Goal: Task Accomplishment & Management: Use online tool/utility

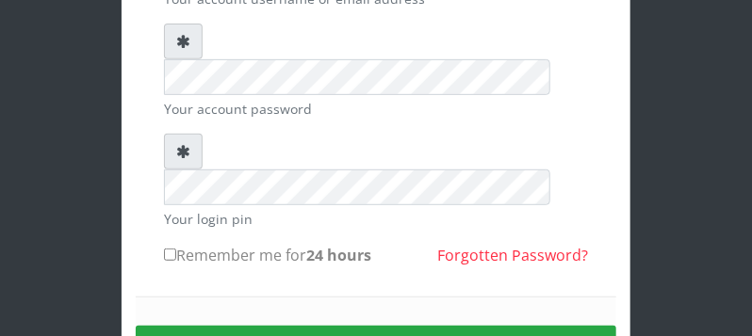
scroll to position [148, 0]
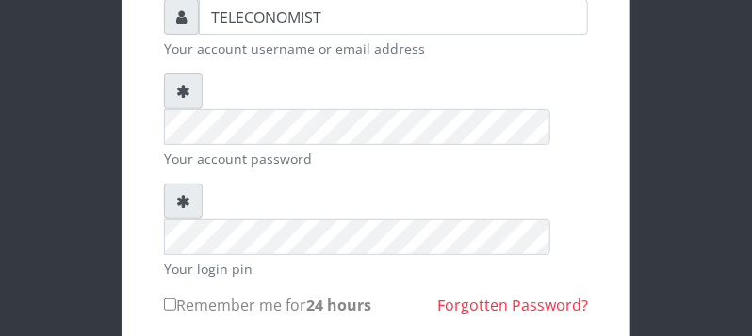
click at [166, 299] on input "Remember me for 24 hours" at bounding box center [170, 305] width 12 height 12
checkbox input "true"
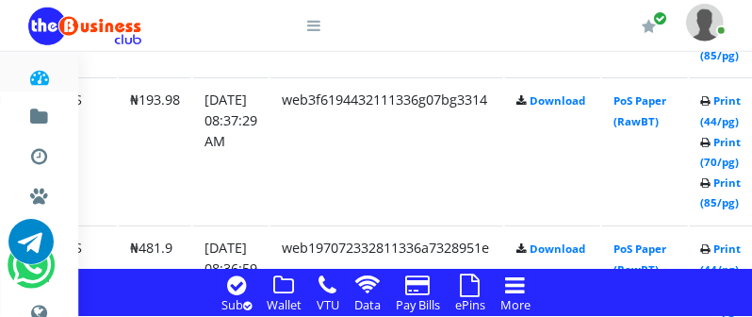
scroll to position [1752, 271]
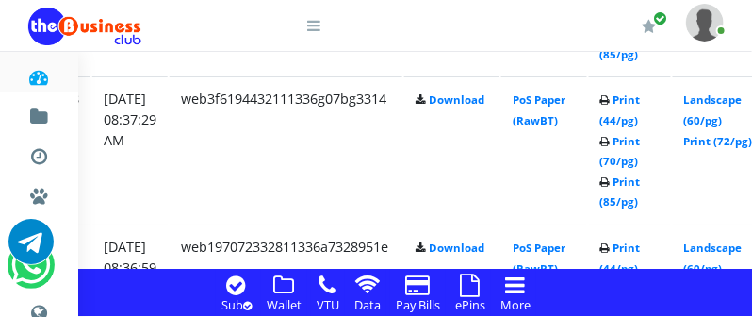
scroll to position [1753, 362]
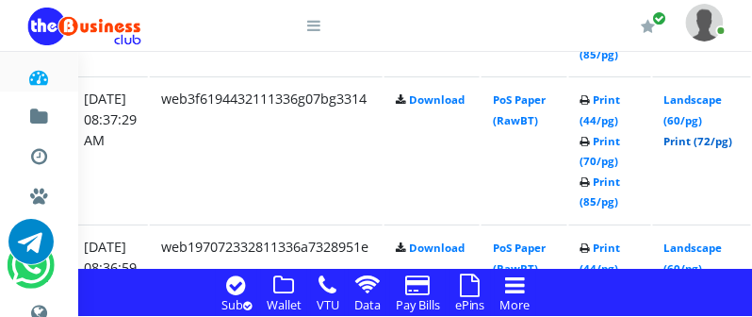
click at [708, 138] on link "Print (72/pg)" at bounding box center [698, 141] width 69 height 14
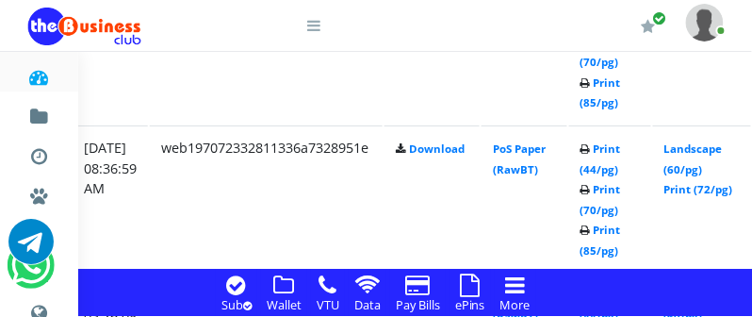
scroll to position [1902, 362]
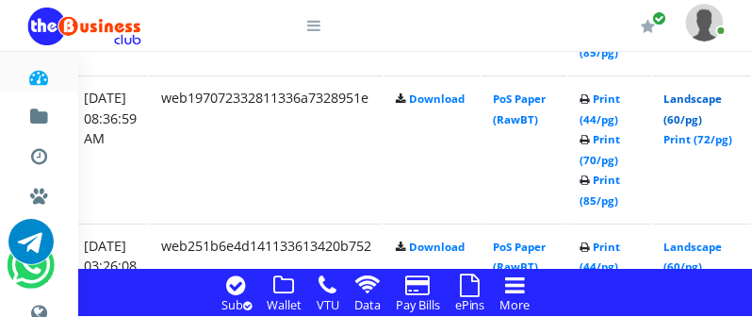
click at [714, 120] on link "Landscape (60/pg)" at bounding box center [693, 108] width 58 height 35
click at [720, 138] on link "Print (72/pg)" at bounding box center [697, 139] width 69 height 14
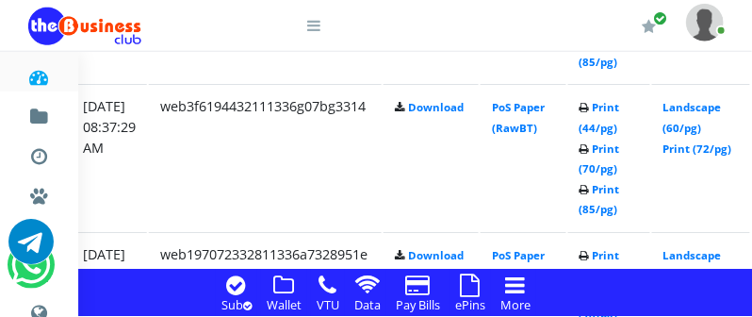
scroll to position [1703, 363]
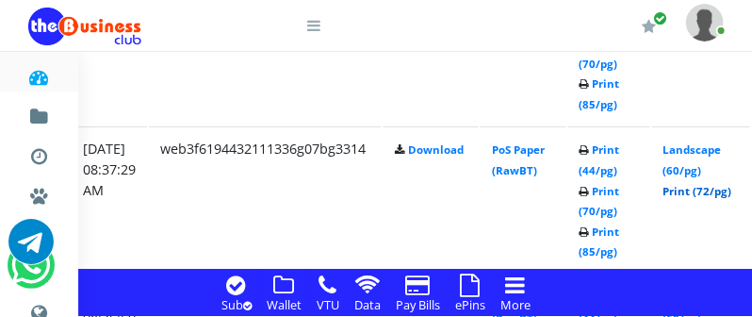
click at [722, 191] on link "Print (72/pg)" at bounding box center [697, 191] width 69 height 14
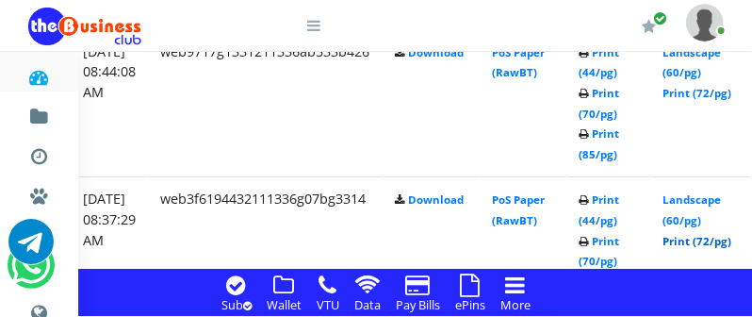
scroll to position [1603, 363]
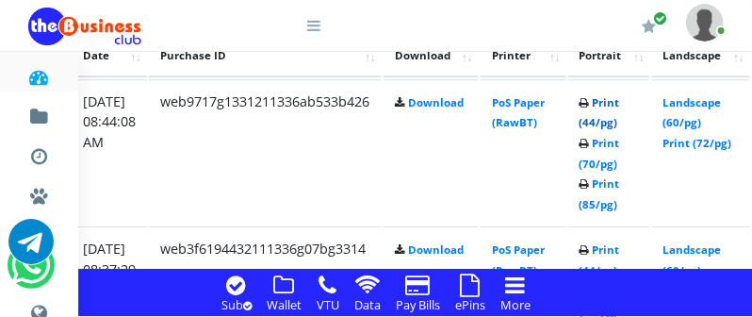
click at [616, 122] on link "Print (44/pg)" at bounding box center [599, 112] width 41 height 35
